Goal: Task Accomplishment & Management: Manage account settings

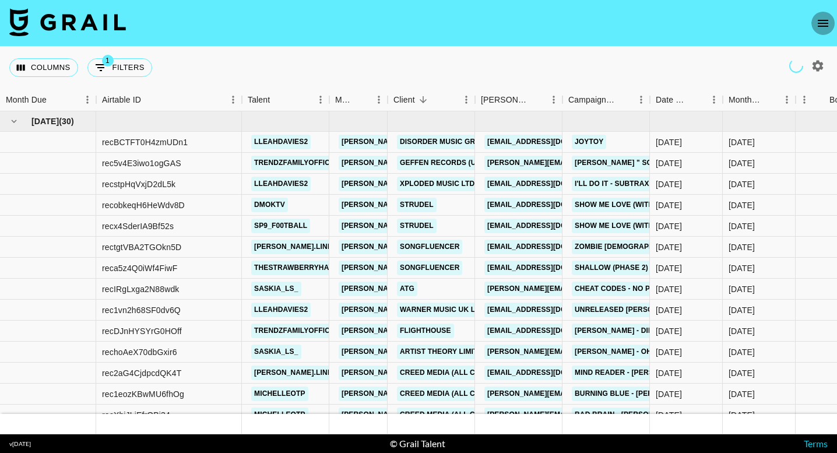
click at [824, 24] on icon "open drawer" at bounding box center [823, 23] width 14 height 14
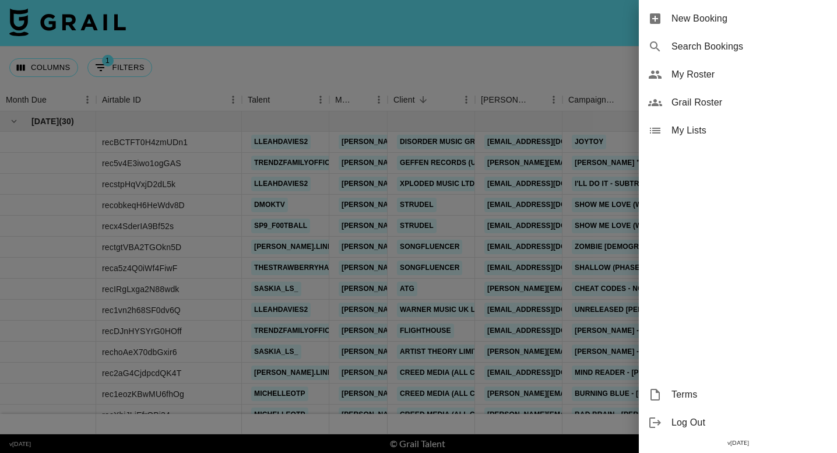
click at [711, 75] on span "My Roster" at bounding box center [750, 75] width 156 height 14
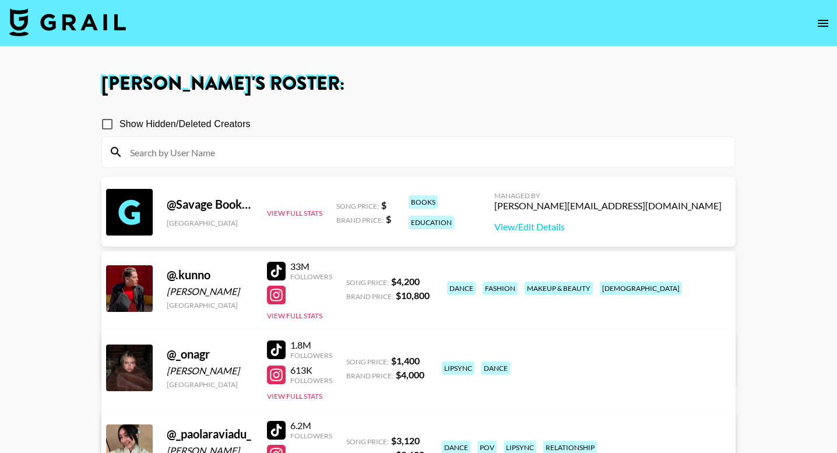
click at [413, 143] on input at bounding box center [425, 152] width 605 height 19
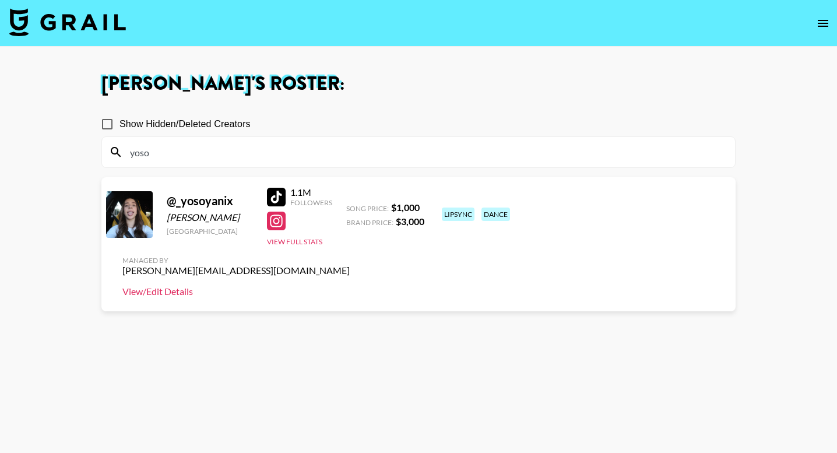
type input "yoso"
click at [350, 286] on link "View/Edit Details" at bounding box center [235, 292] width 227 height 12
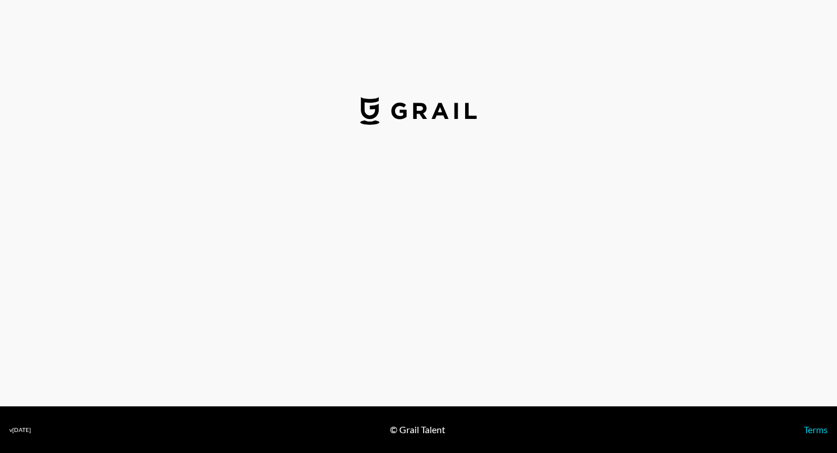
select select "USD"
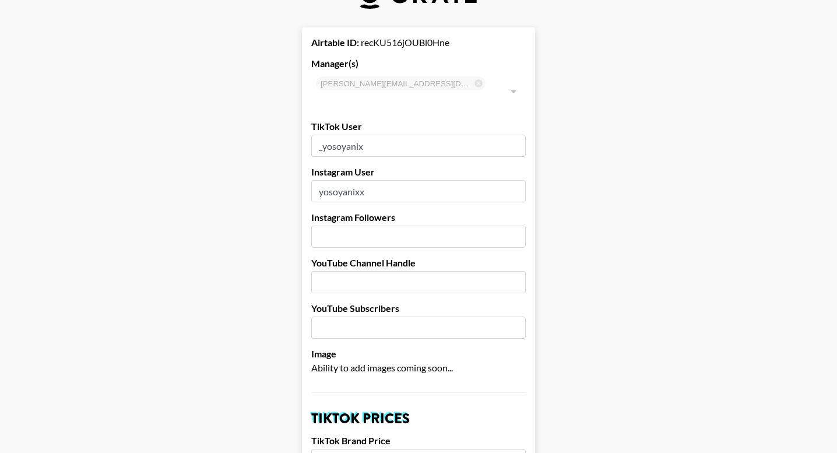
scroll to position [290, 0]
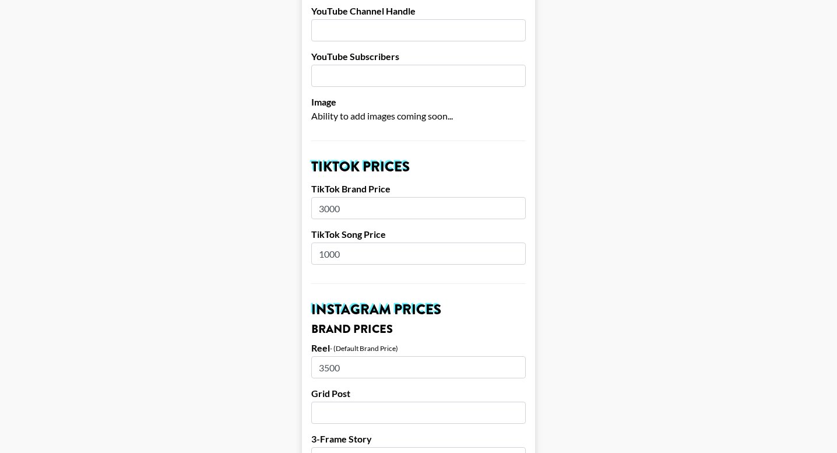
click at [383, 243] on input "1000" at bounding box center [418, 254] width 215 height 22
type input "1300"
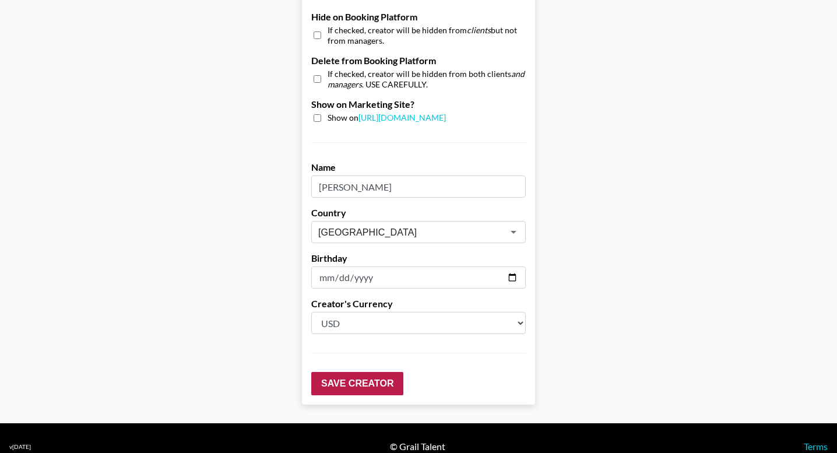
scroll to position [1127, 0]
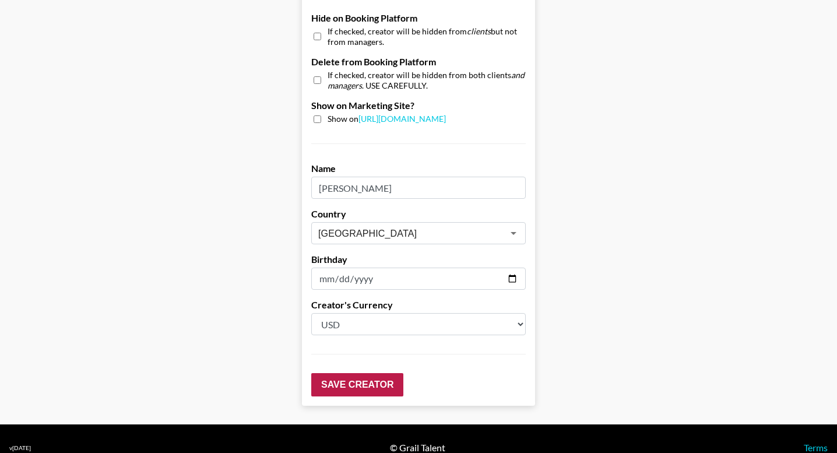
click at [337, 373] on input "Save Creator" at bounding box center [357, 384] width 92 height 23
